Goal: Find specific page/section: Find specific page/section

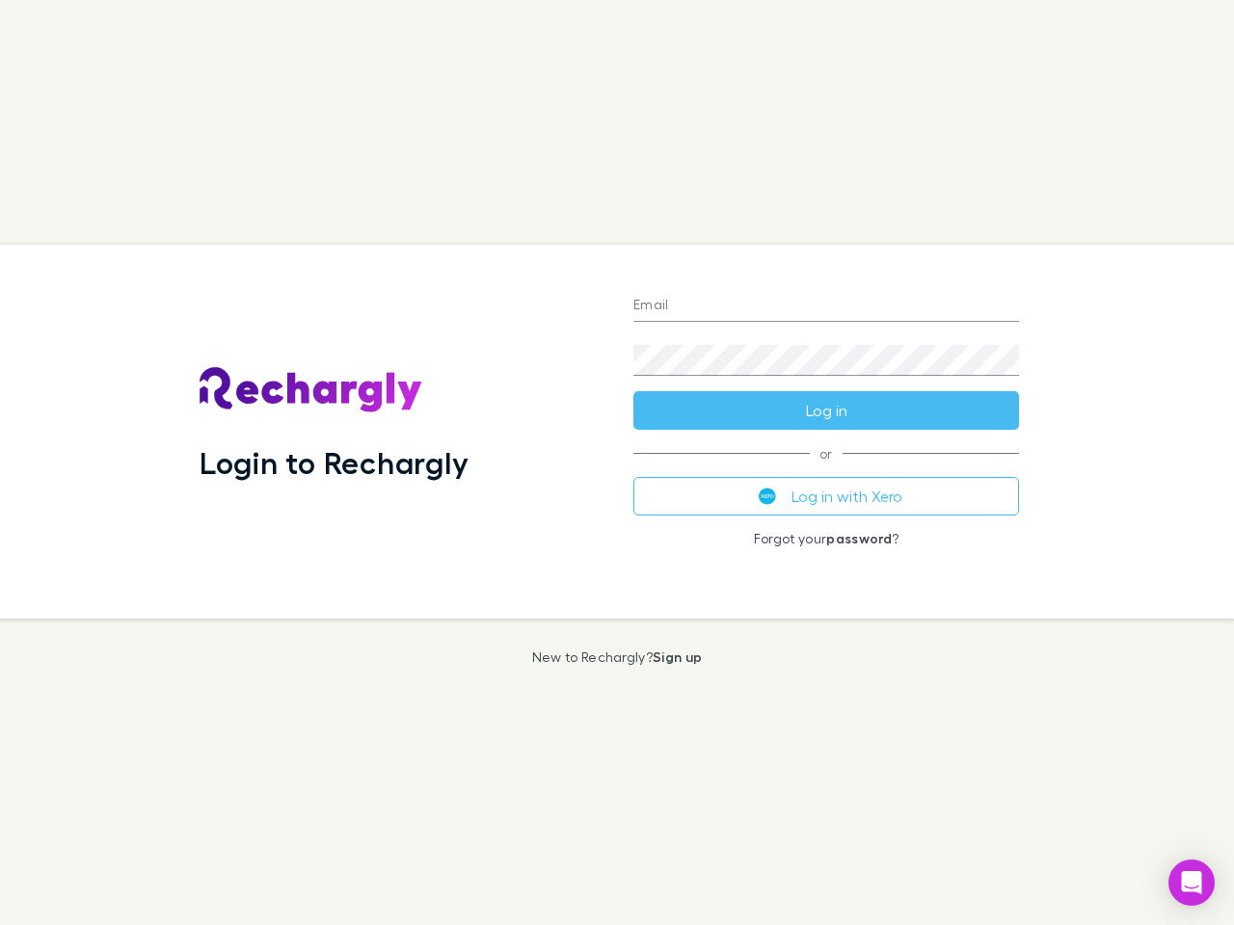
click at [617, 463] on div "Login to Rechargly" at bounding box center [401, 432] width 434 height 374
click at [826, 307] on input "Email" at bounding box center [826, 306] width 386 height 31
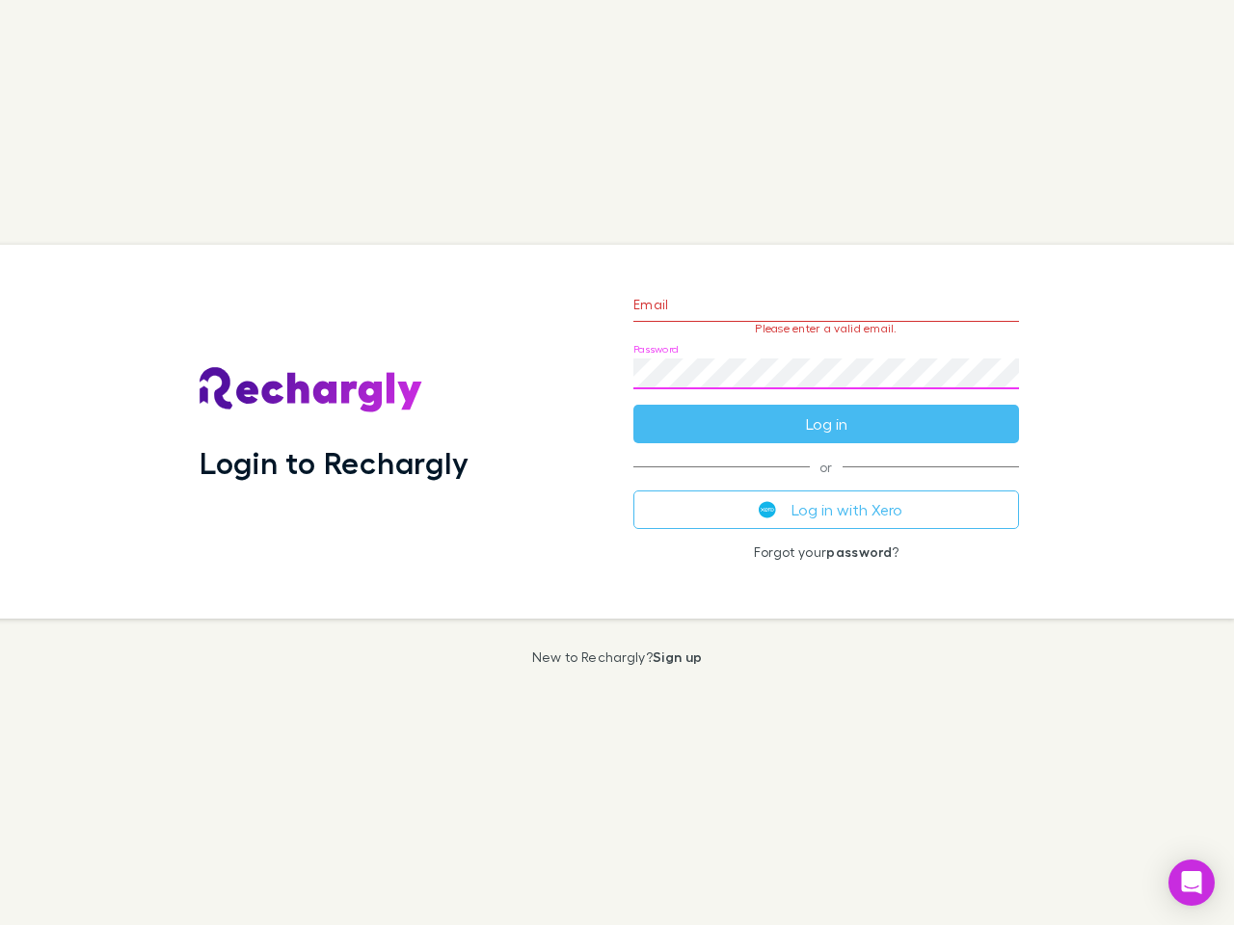
click at [826, 411] on form "Email Please enter a valid email. Password Log in" at bounding box center [826, 360] width 386 height 168
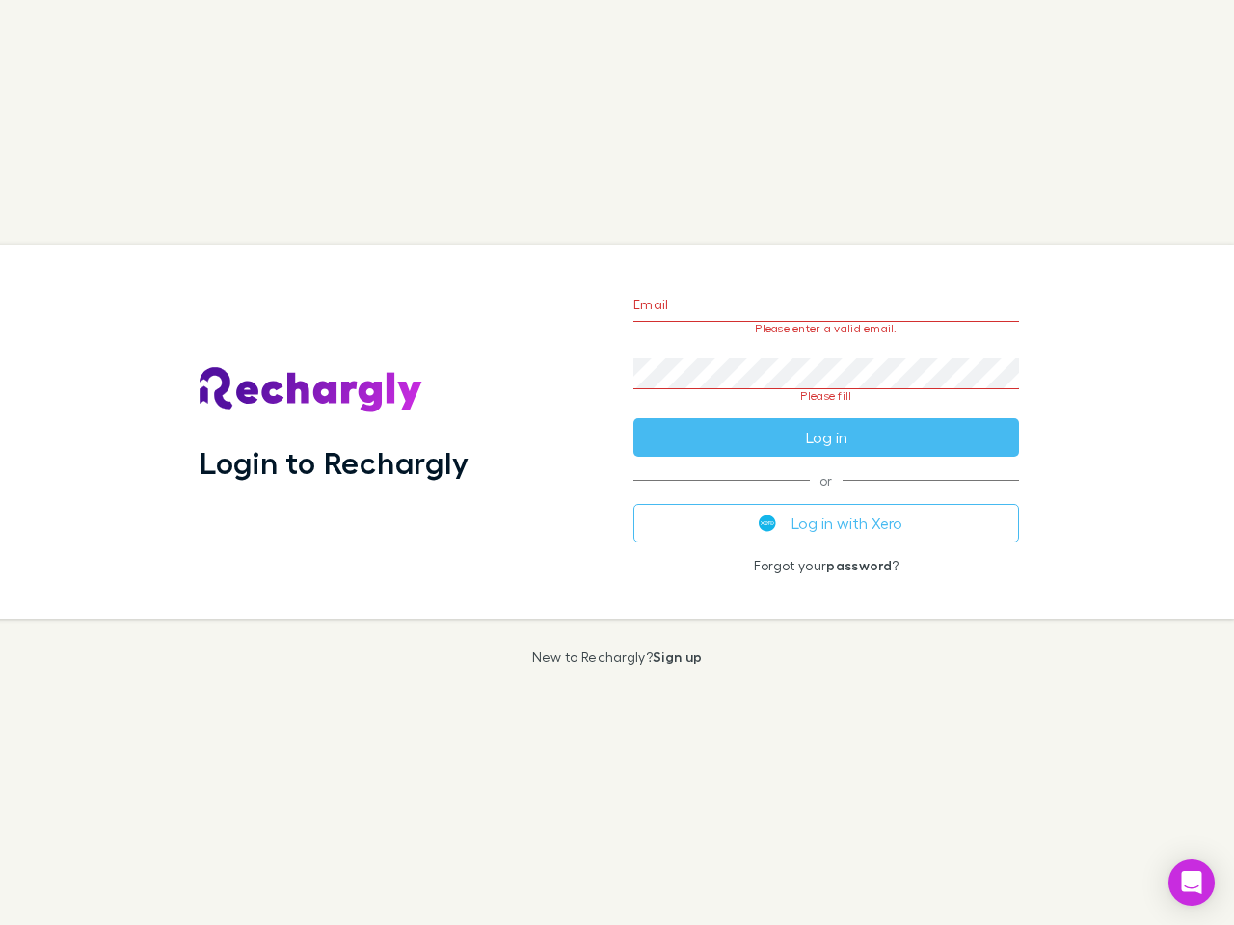
click at [826, 496] on div "Email Please enter a valid email. Password Please fill Log in or Log in with Xe…" at bounding box center [826, 432] width 416 height 374
click at [1192, 883] on icon "Open Intercom Messenger" at bounding box center [1192, 882] width 20 height 23
